Goal: Task Accomplishment & Management: Use online tool/utility

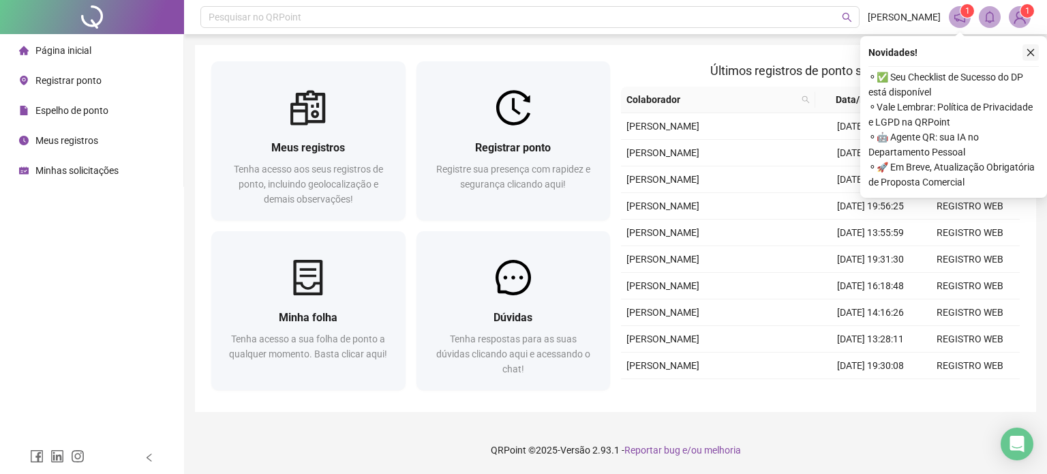
click at [1029, 51] on icon "close" at bounding box center [1030, 52] width 7 height 7
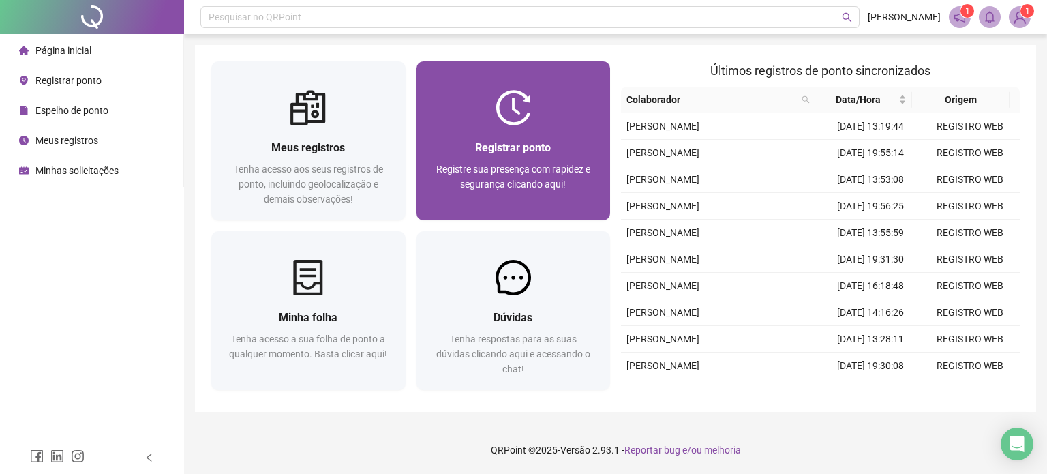
click at [523, 101] on img at bounding box center [512, 107] width 35 height 35
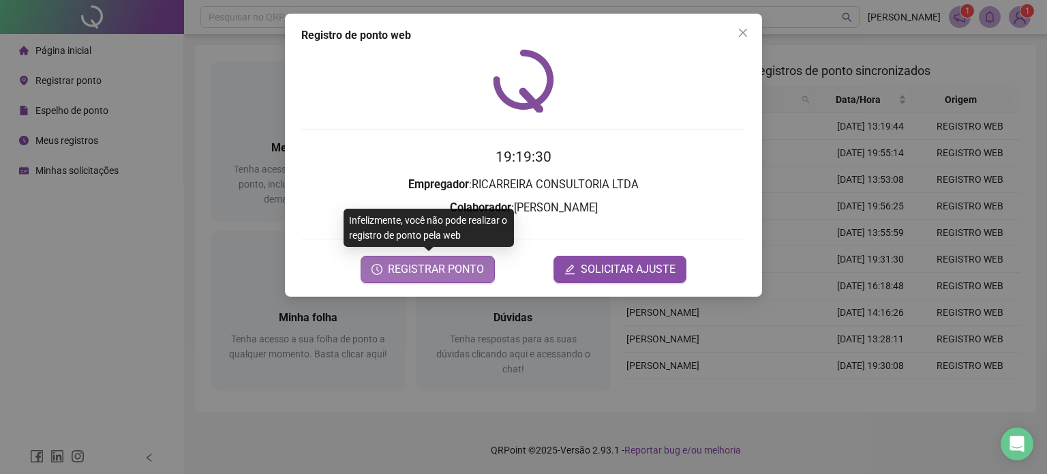
click at [447, 275] on span "REGISTRAR PONTO" at bounding box center [436, 269] width 96 height 16
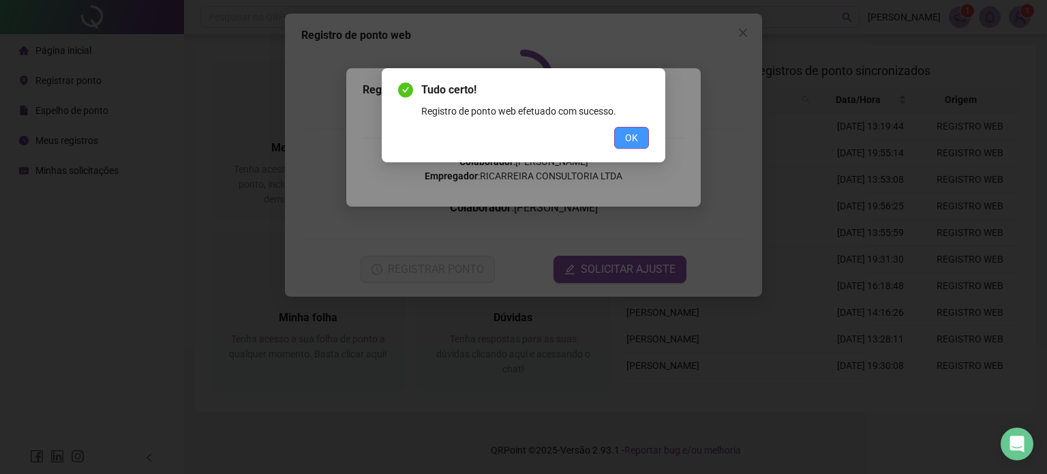
click at [635, 134] on span "OK" at bounding box center [631, 137] width 13 height 15
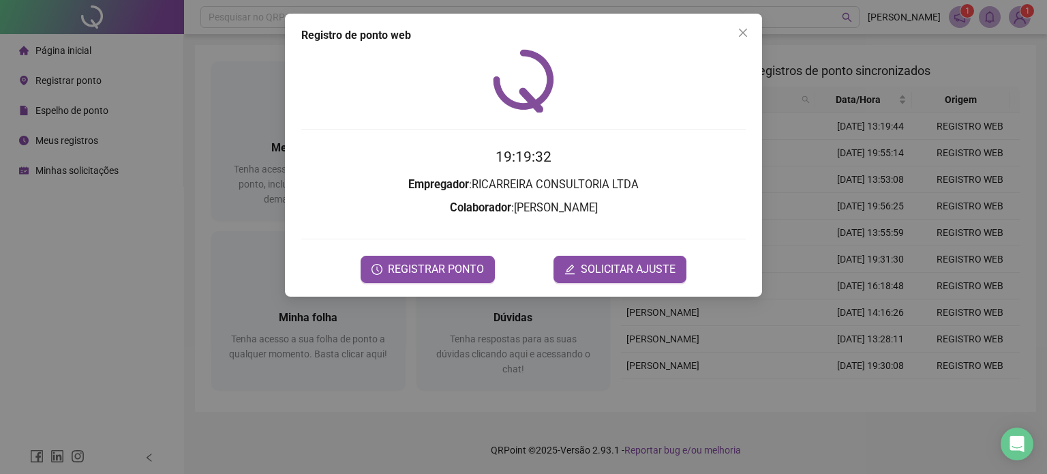
drag, startPoint x: 732, startPoint y: 32, endPoint x: 717, endPoint y: 29, distance: 15.2
click at [732, 31] on span "Close" at bounding box center [743, 32] width 22 height 11
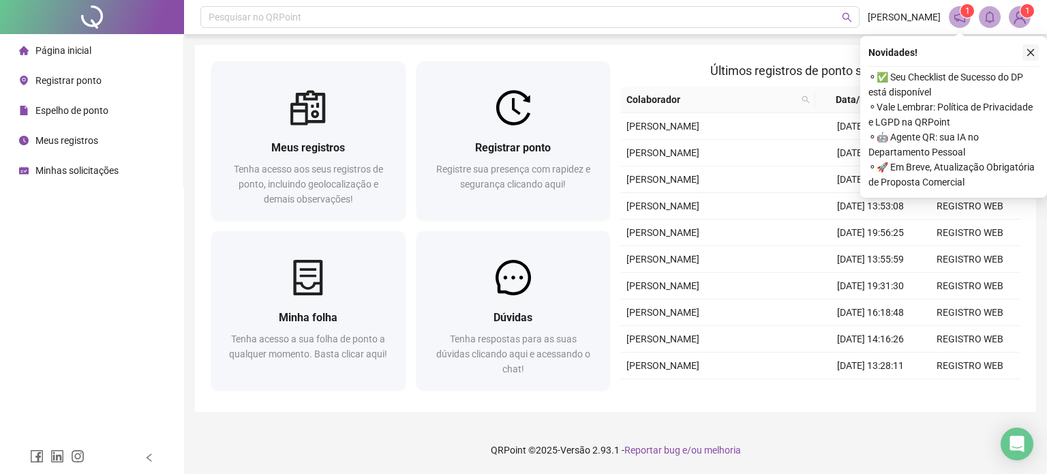
click at [1028, 50] on icon "close" at bounding box center [1031, 53] width 10 height 10
